Goal: Find contact information: Find contact information

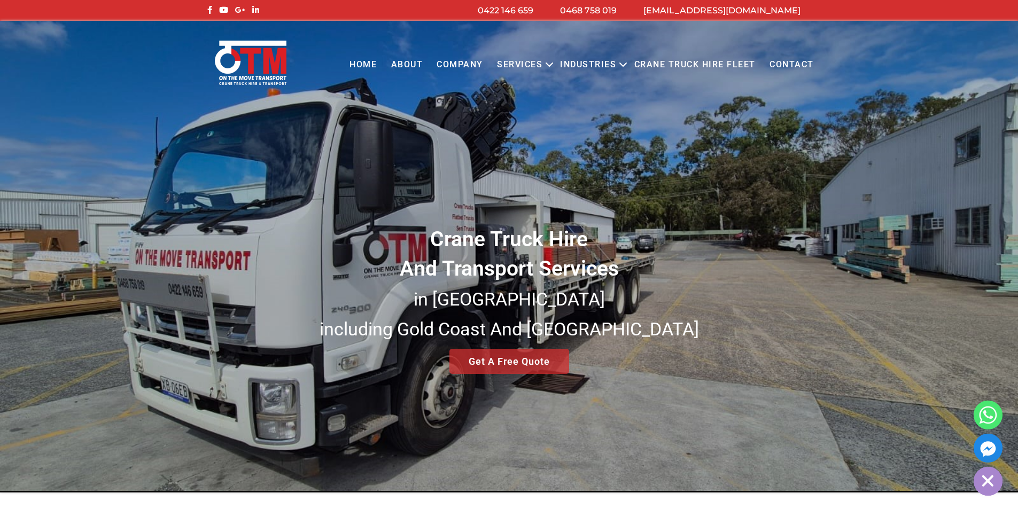
click at [783, 68] on link "Contact" at bounding box center [791, 64] width 58 height 29
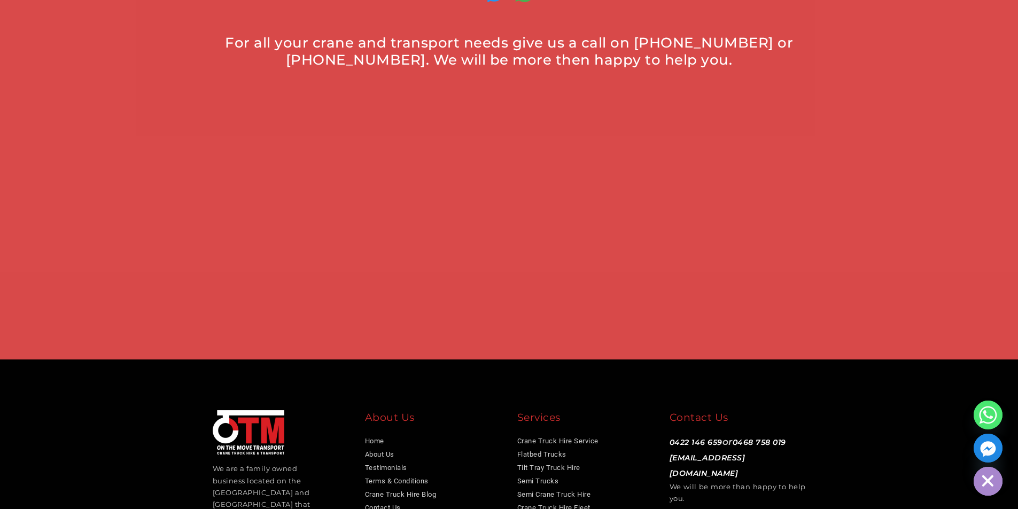
scroll to position [698, 0]
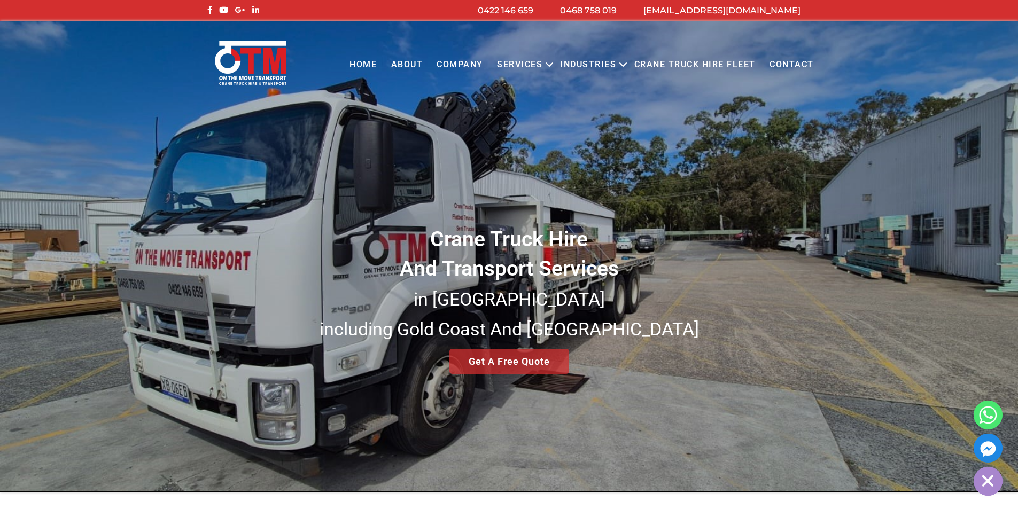
click at [798, 52] on link "Contact" at bounding box center [791, 64] width 58 height 29
